Goal: Task Accomplishment & Management: Use online tool/utility

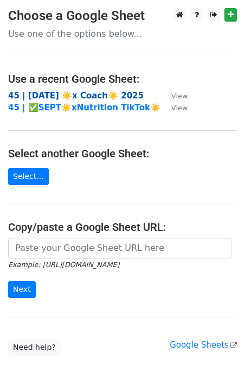
click at [41, 96] on strong "45 | [DATE] ☀️x Coach☀️ 2025" at bounding box center [75, 96] width 135 height 10
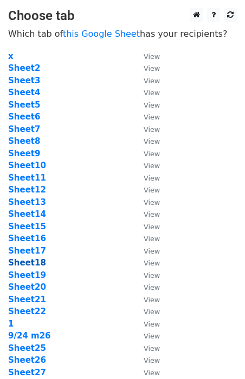
click at [33, 261] on strong "Sheet18" at bounding box center [27, 263] width 38 height 10
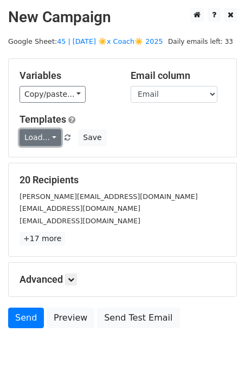
click at [39, 142] on link "Load..." at bounding box center [40, 137] width 42 height 17
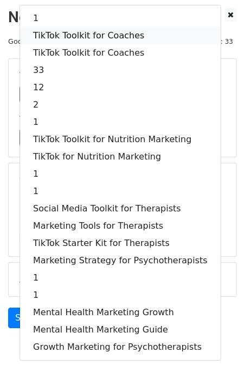
click at [85, 31] on link "TikTok Toolkit for Coaches" at bounding box center [120, 35] width 200 height 17
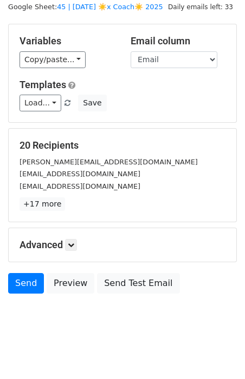
scroll to position [38, 0]
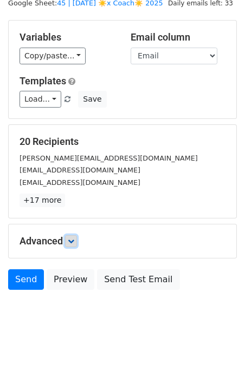
click at [76, 242] on link at bounding box center [71, 241] width 12 height 12
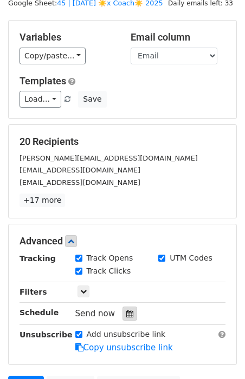
click at [126, 310] on icon at bounding box center [129, 314] width 7 height 8
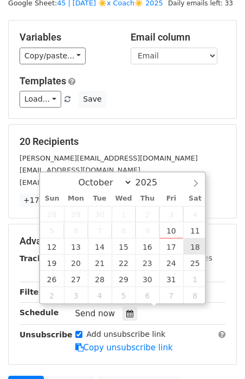
type input "2025-10-18 12:00"
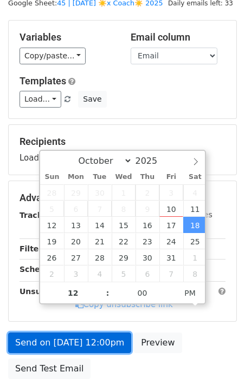
click at [97, 335] on link "Send on Oct 18 at 12:00pm" at bounding box center [69, 343] width 123 height 21
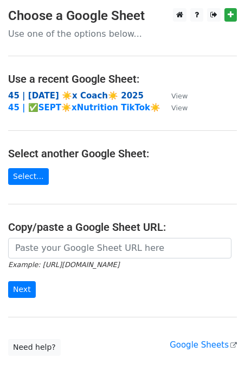
click at [87, 91] on strong "45 | [DATE] ☀️x Coach☀️ 2025" at bounding box center [75, 96] width 135 height 10
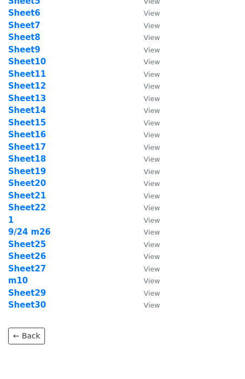
scroll to position [123, 0]
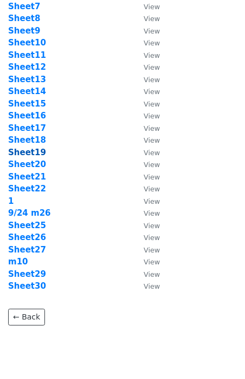
click at [36, 149] on strong "Sheet19" at bounding box center [27, 153] width 38 height 10
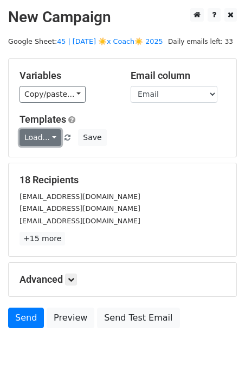
click at [48, 136] on link "Load..." at bounding box center [40, 137] width 42 height 17
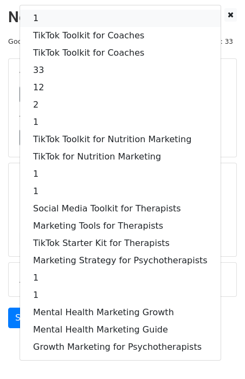
click at [62, 11] on link "1" at bounding box center [120, 18] width 200 height 17
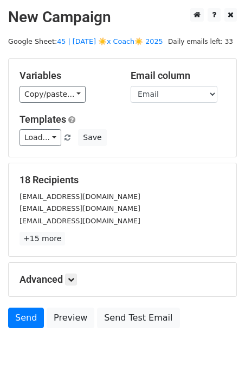
click at [68, 269] on div "Advanced Tracking Track Opens UTM Codes Track Clicks Filters Only include sprea…" at bounding box center [122, 280] width 227 height 34
click at [70, 278] on icon at bounding box center [71, 280] width 6 height 6
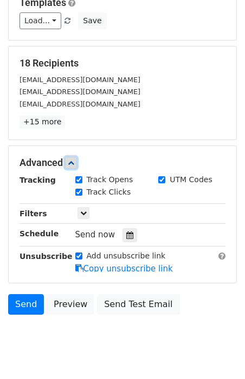
scroll to position [144, 0]
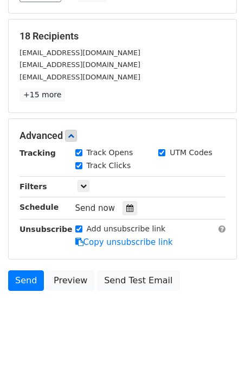
click at [126, 213] on div "Tracking Track Opens UTM Codes Track Clicks Filters Only include spreadsheet ro…" at bounding box center [122, 197] width 206 height 101
drag, startPoint x: 126, startPoint y: 201, endPoint x: 182, endPoint y: 180, distance: 60.1
click at [128, 201] on div at bounding box center [129, 208] width 15 height 14
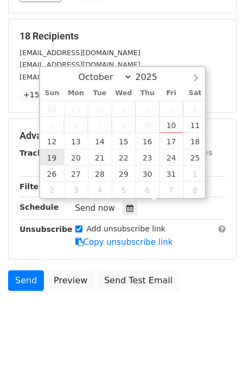
type input "2025-10-19 12:00"
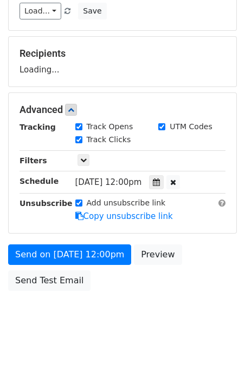
click at [75, 240] on form "Variables Copy/paste... {{Email}} Email column Email Templates Load... 1 TikTok…" at bounding box center [122, 114] width 228 height 365
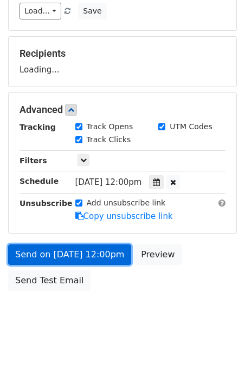
click at [71, 255] on link "Send on Oct 19 at 12:00pm" at bounding box center [69, 255] width 123 height 21
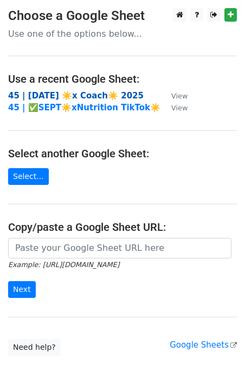
click at [68, 95] on strong "45 | SEP 24 ☀️x Coach☀️ 2025" at bounding box center [75, 96] width 135 height 10
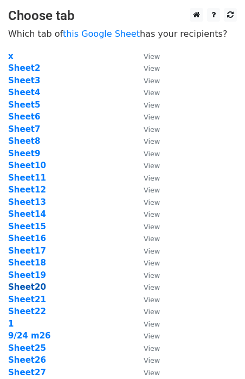
click at [33, 288] on strong "Sheet20" at bounding box center [27, 288] width 38 height 10
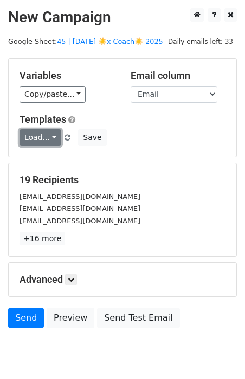
click at [36, 134] on link "Load..." at bounding box center [40, 137] width 42 height 17
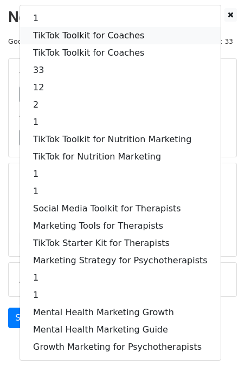
click at [82, 28] on link "TikTok Toolkit for Coaches" at bounding box center [120, 35] width 200 height 17
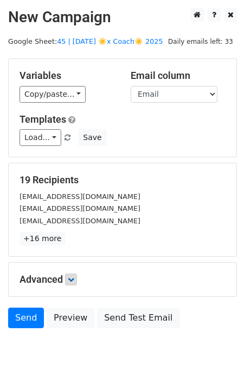
drag, startPoint x: 74, startPoint y: 287, endPoint x: 74, endPoint y: 275, distance: 11.9
click at [74, 287] on div "Advanced Tracking Track Opens UTM Codes Track Clicks Filters Only include sprea…" at bounding box center [122, 280] width 227 height 34
click at [74, 277] on icon at bounding box center [71, 280] width 6 height 6
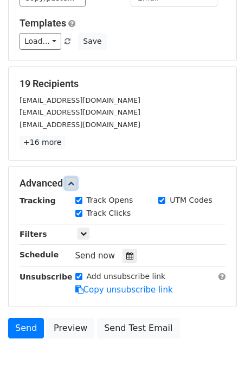
scroll to position [144, 0]
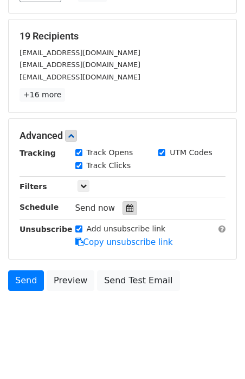
click at [122, 209] on div at bounding box center [129, 208] width 15 height 14
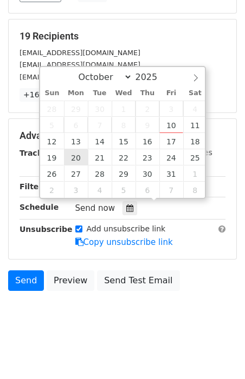
type input "2025-10-20 12:00"
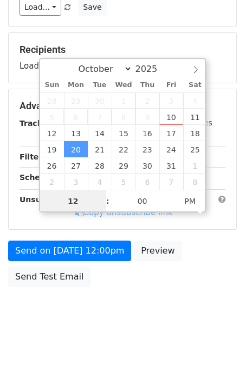
scroll to position [127, 0]
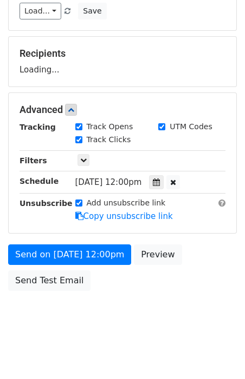
click at [78, 238] on form "Variables Copy/paste... {{Email}} Email column Email Templates Load... 1 TikTok…" at bounding box center [122, 114] width 228 height 365
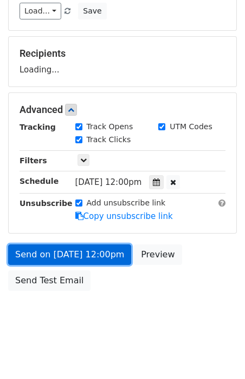
click at [73, 252] on link "Send on Oct 20 at 12:00pm" at bounding box center [69, 255] width 123 height 21
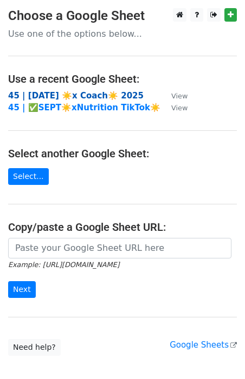
click at [76, 91] on strong "45 | SEP 24 ☀️x Coach☀️ 2025" at bounding box center [75, 96] width 135 height 10
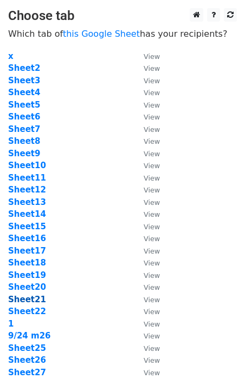
click at [32, 299] on strong "Sheet21" at bounding box center [27, 300] width 38 height 10
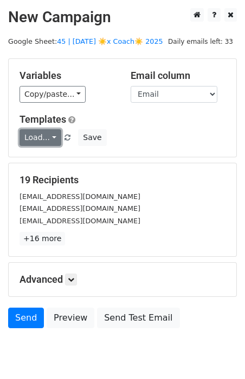
click at [51, 132] on link "Load..." at bounding box center [40, 137] width 42 height 17
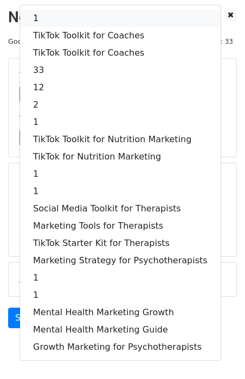
click at [64, 17] on link "1" at bounding box center [120, 18] width 200 height 17
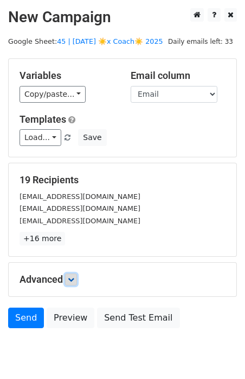
click at [76, 279] on link at bounding box center [71, 280] width 12 height 12
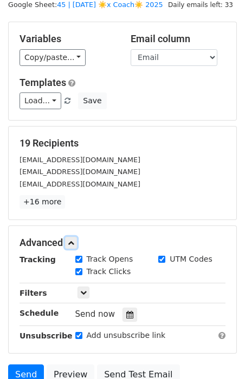
scroll to position [144, 0]
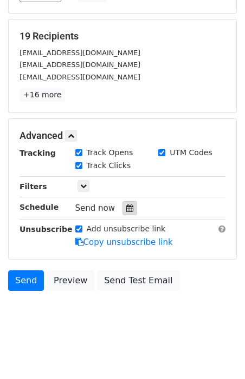
click at [126, 206] on icon at bounding box center [129, 209] width 7 height 8
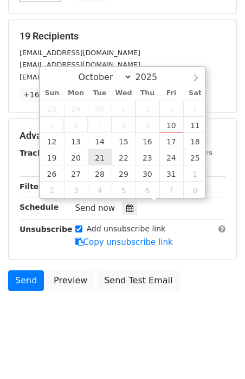
type input "2025-10-21 12:00"
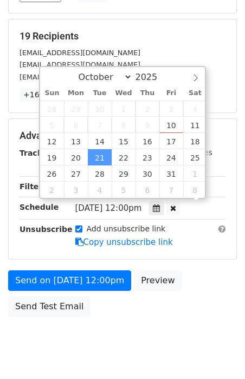
scroll to position [127, 0]
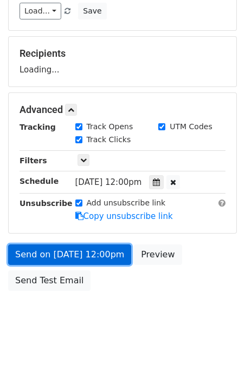
click at [78, 249] on link "Send on Oct 21 at 12:00pm" at bounding box center [69, 255] width 123 height 21
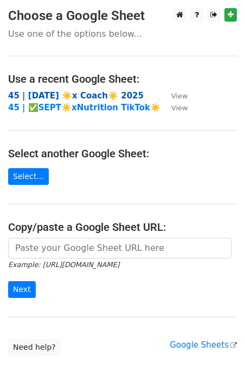
click at [71, 93] on strong "45 | SEP 24 ☀️x Coach☀️ 2025" at bounding box center [75, 96] width 135 height 10
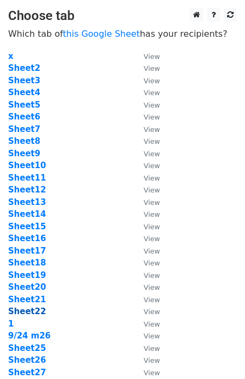
click at [29, 312] on strong "Sheet22" at bounding box center [27, 312] width 38 height 10
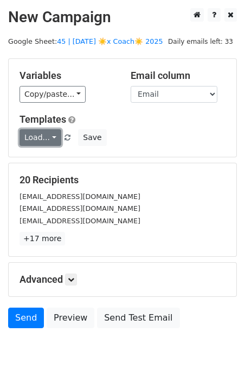
click at [32, 136] on link "Load..." at bounding box center [40, 137] width 42 height 17
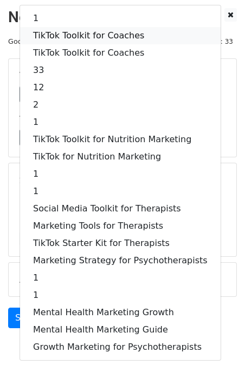
click at [81, 27] on link "TikTok Toolkit for Coaches" at bounding box center [120, 35] width 200 height 17
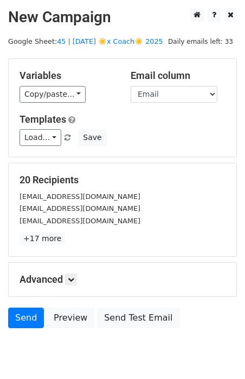
scroll to position [38, 0]
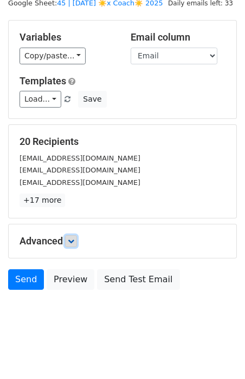
click at [74, 241] on icon at bounding box center [71, 241] width 6 height 6
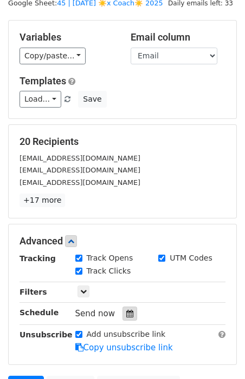
click at [122, 311] on div at bounding box center [129, 314] width 15 height 14
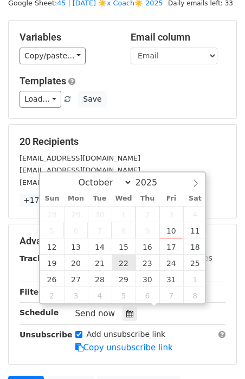
type input "2025-10-22 12:00"
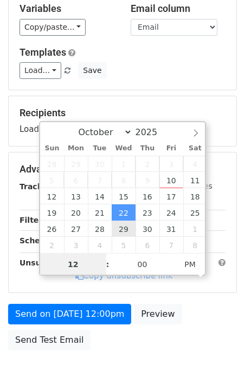
scroll to position [127, 0]
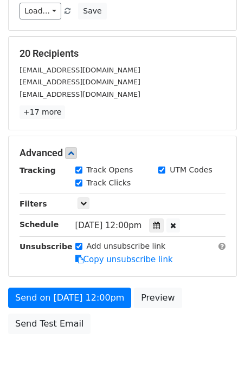
click at [82, 265] on form "Variables Copy/paste... {{Email}} Email column Email Templates Load... 1 TikTok…" at bounding box center [122, 136] width 228 height 408
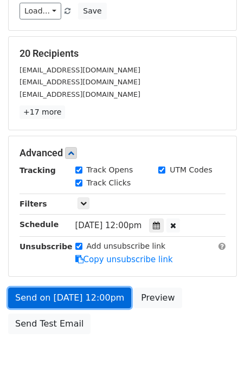
click at [77, 290] on link "Send on Oct 22 at 12:00pm" at bounding box center [69, 298] width 123 height 21
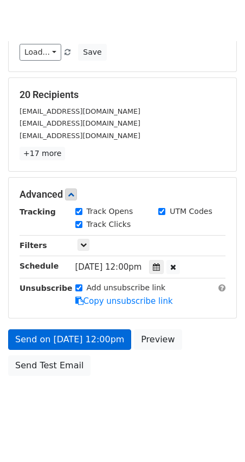
scroll to position [69, 0]
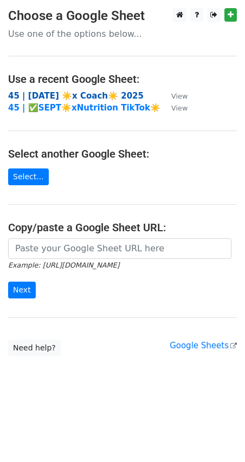
click at [49, 94] on strong "45 | [DATE] ☀️x Coach☀️ 2025" at bounding box center [75, 96] width 135 height 10
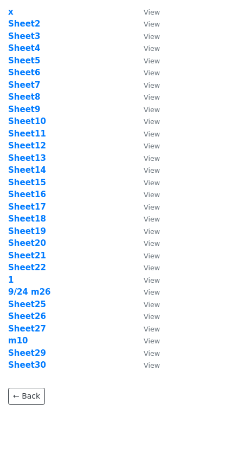
scroll to position [48, 0]
